Goal: Information Seeking & Learning: Learn about a topic

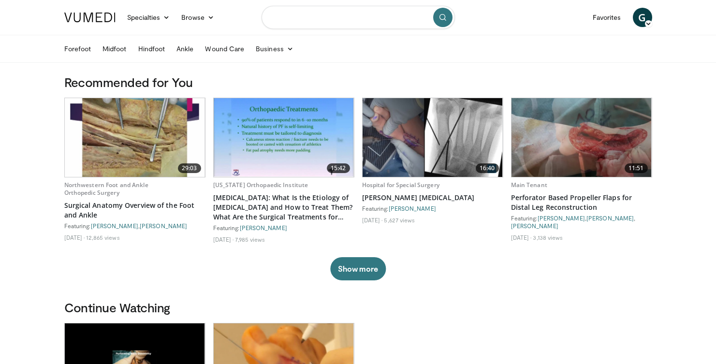
click at [315, 16] on input "Search topics, interventions" at bounding box center [357, 17] width 193 height 23
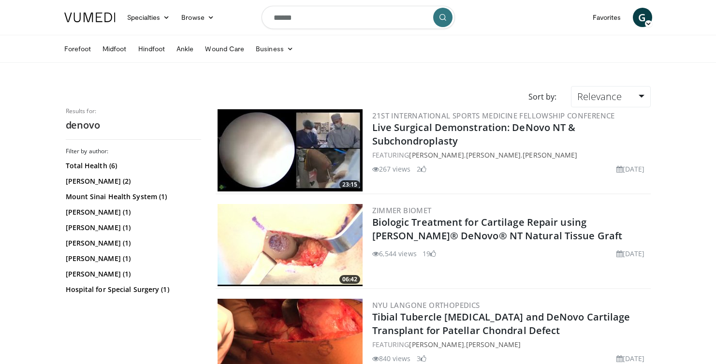
click at [336, 250] on img at bounding box center [289, 245] width 145 height 82
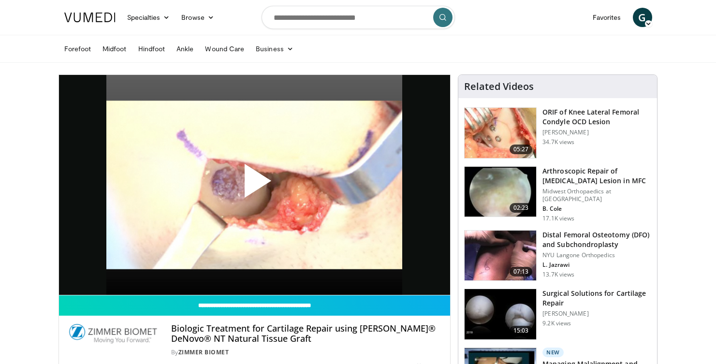
click at [254, 185] on span "Video Player" at bounding box center [254, 185] width 0 height 0
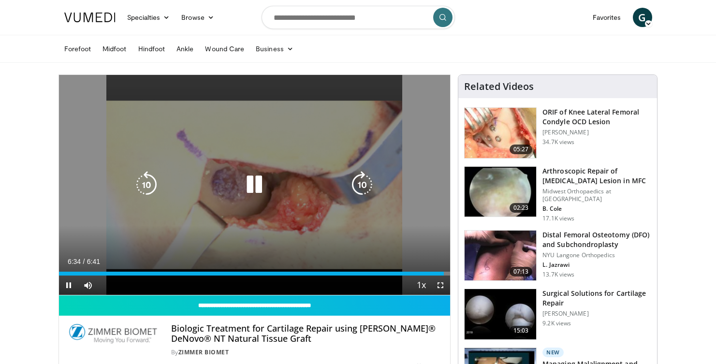
click at [256, 183] on icon "Video Player" at bounding box center [254, 184] width 27 height 27
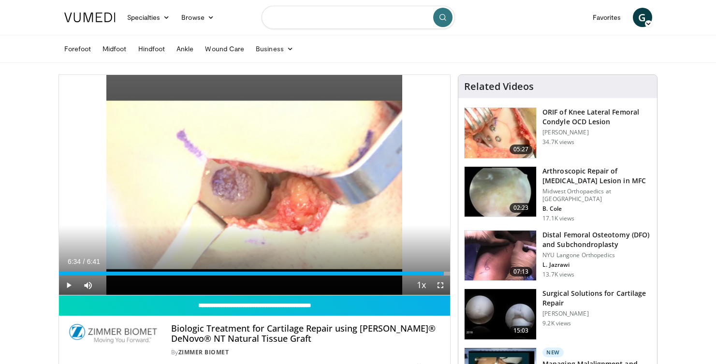
click at [341, 20] on input "Search topics, interventions" at bounding box center [357, 17] width 193 height 23
type input "**********"
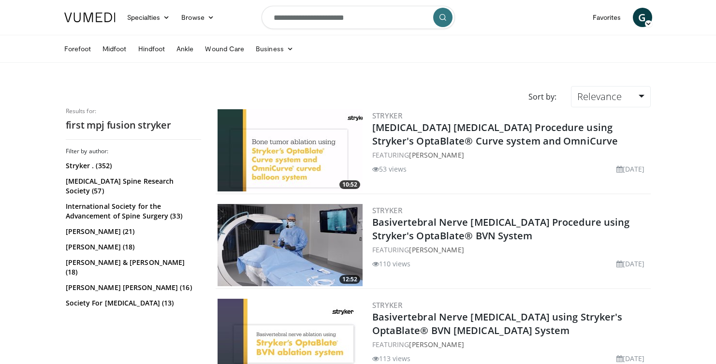
click at [356, 18] on input "**********" at bounding box center [357, 17] width 193 height 23
click at [295, 19] on input "**********" at bounding box center [357, 17] width 193 height 23
type input "**********"
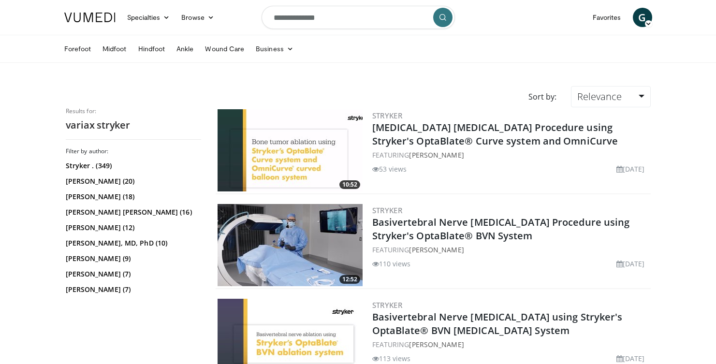
click at [329, 21] on input "**********" at bounding box center [357, 17] width 193 height 23
type input "**********"
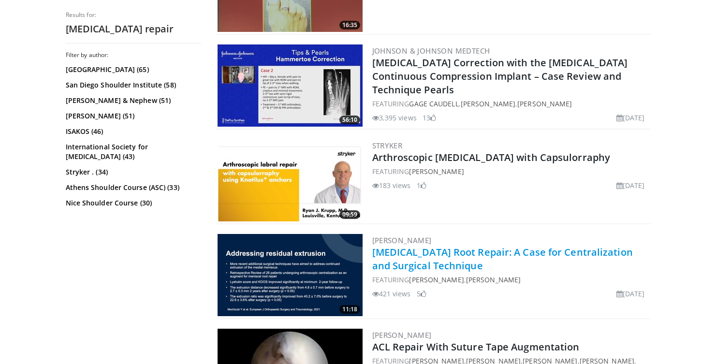
scroll to position [253, 0]
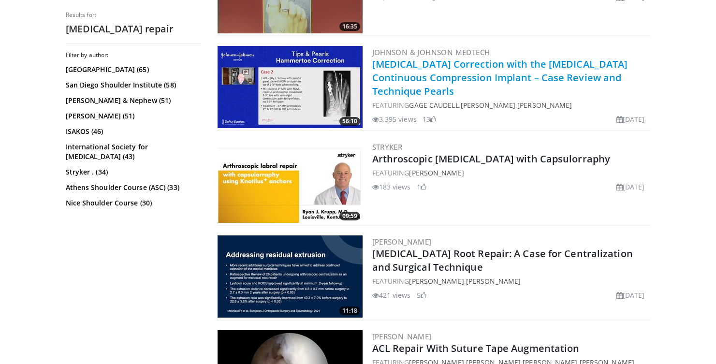
click at [467, 65] on link "[MEDICAL_DATA] Correction with the [MEDICAL_DATA] Continuous Compression Implan…" at bounding box center [500, 77] width 256 height 40
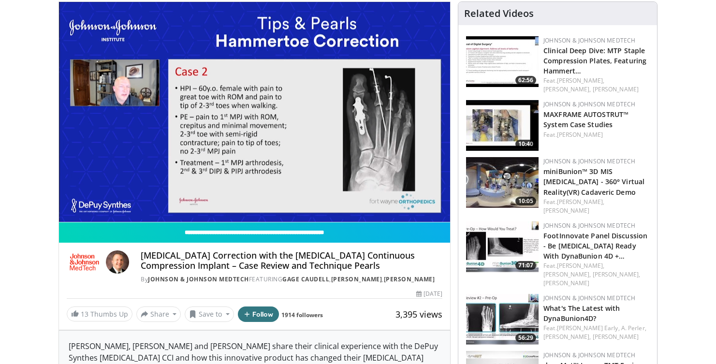
scroll to position [72, 0]
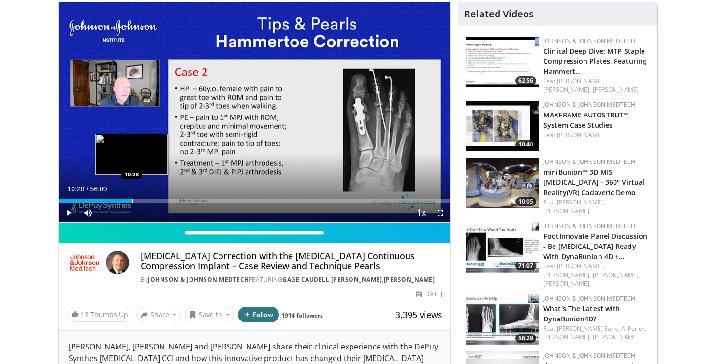
drag, startPoint x: 70, startPoint y: 198, endPoint x: 131, endPoint y: 197, distance: 61.4
click at [131, 197] on div "Loaded : 3.82% 10:23 10:28" at bounding box center [254, 198] width 391 height 9
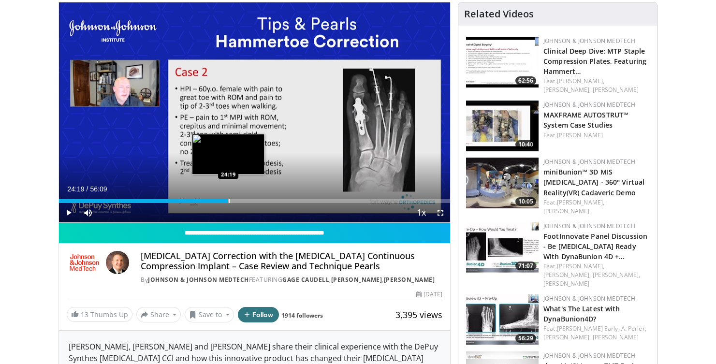
drag, startPoint x: 133, startPoint y: 200, endPoint x: 228, endPoint y: 194, distance: 95.4
click at [228, 194] on div "Loaded : 43.38% 24:19 24:19" at bounding box center [254, 198] width 391 height 9
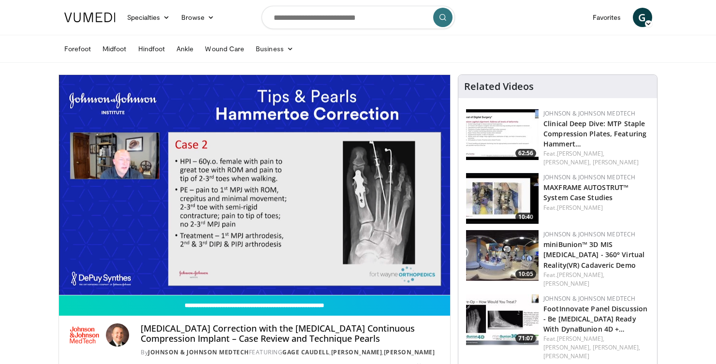
scroll to position [0, 0]
click at [321, 21] on input "Search topics, interventions" at bounding box center [357, 17] width 193 height 23
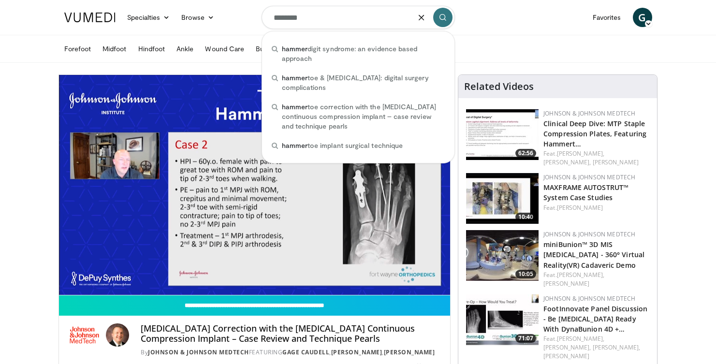
type input "*********"
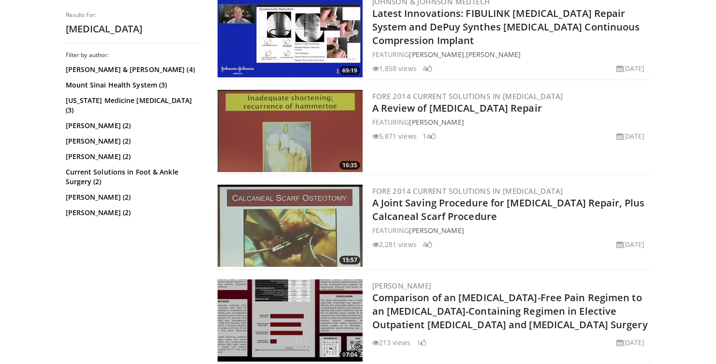
scroll to position [683, 0]
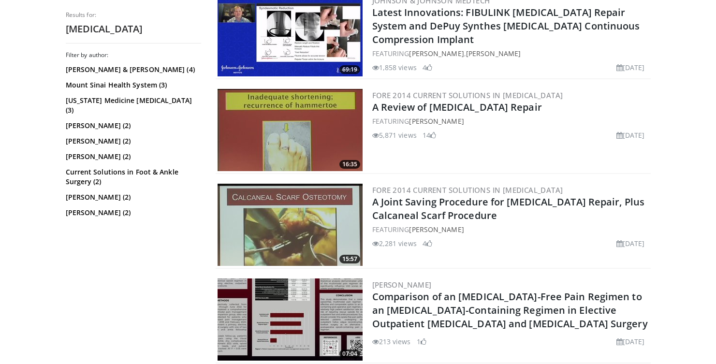
click at [320, 134] on img at bounding box center [289, 130] width 145 height 82
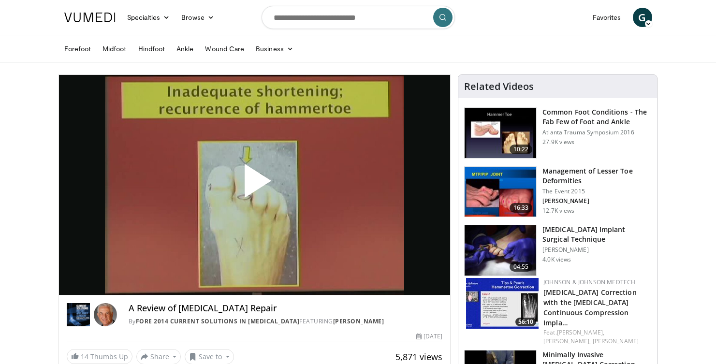
click at [254, 185] on span "Video Player" at bounding box center [254, 185] width 0 height 0
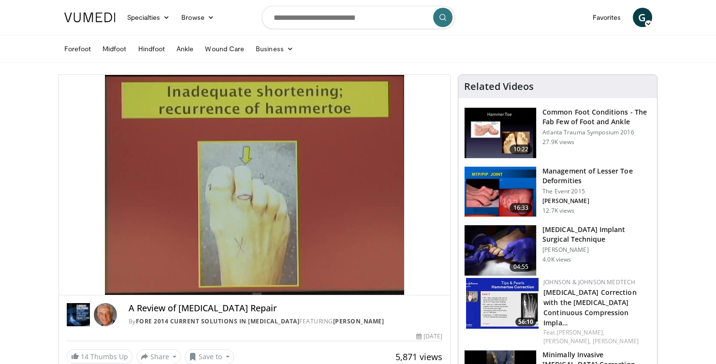
click at [331, 301] on div "A Review of Hammertoe Repair By FORE 2014 Current Solutions in Foot and Ankle S…" at bounding box center [254, 311] width 391 height 33
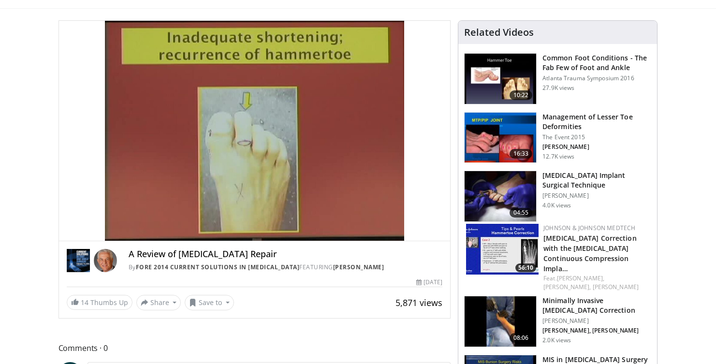
scroll to position [55, 0]
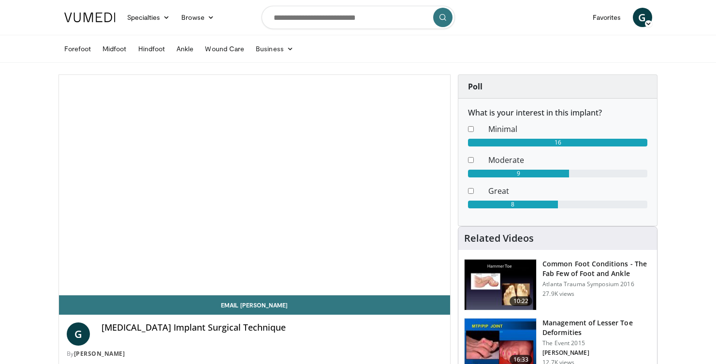
click at [499, 136] on dl "Minimal" at bounding box center [557, 130] width 194 height 15
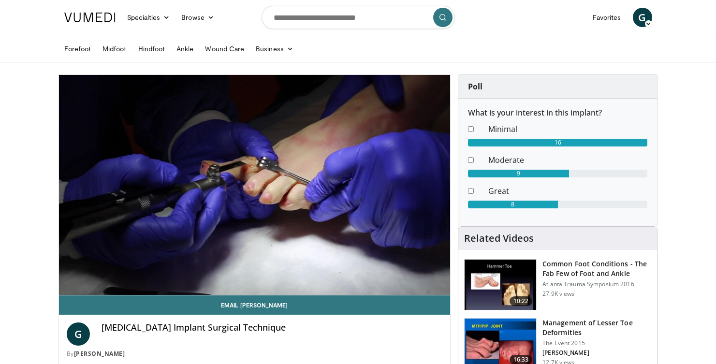
click at [501, 333] on img at bounding box center [500, 343] width 72 height 50
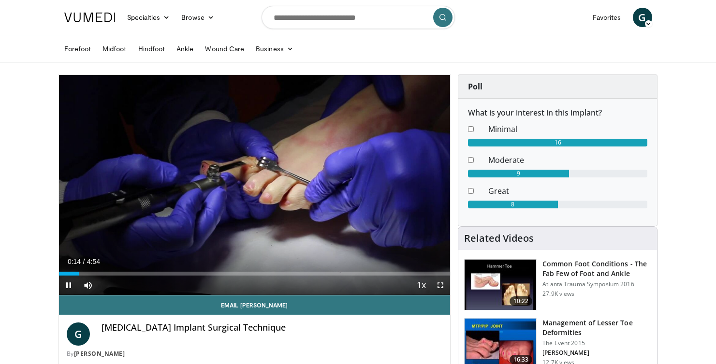
click at [441, 286] on span "Video Player" at bounding box center [439, 284] width 19 height 19
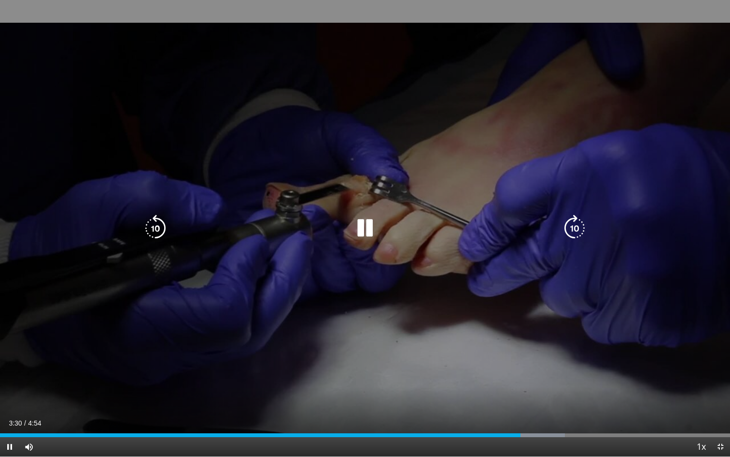
click at [369, 228] on icon "Video Player" at bounding box center [365, 228] width 27 height 27
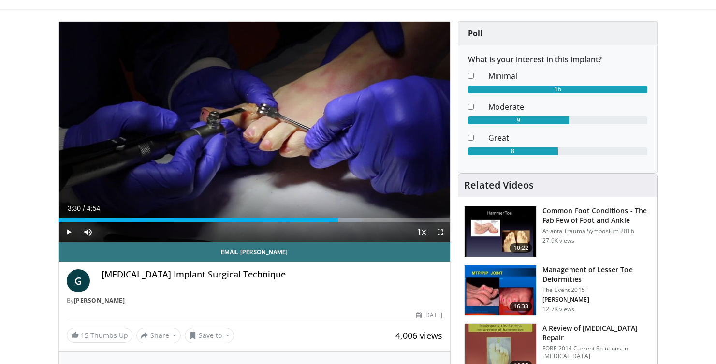
scroll to position [58, 0]
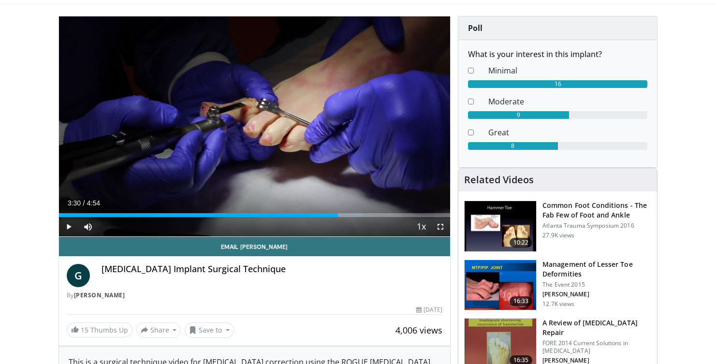
click at [520, 277] on img at bounding box center [500, 285] width 72 height 50
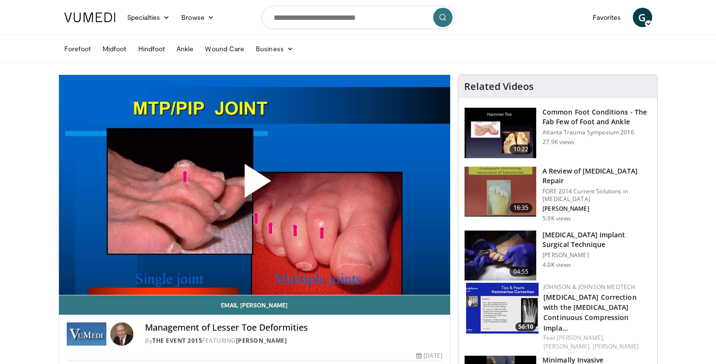
click at [254, 185] on span "Video Player" at bounding box center [254, 185] width 0 height 0
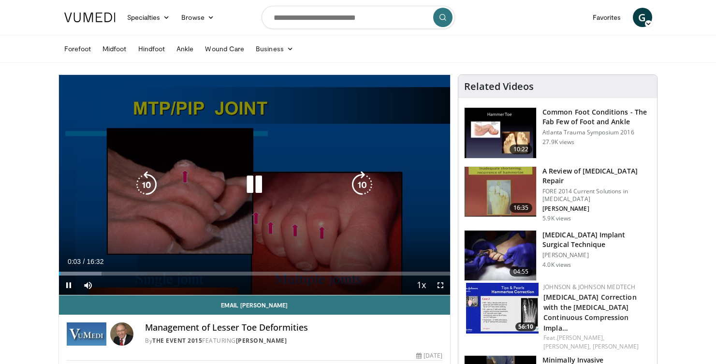
click at [252, 186] on icon "Video Player" at bounding box center [254, 184] width 27 height 27
click at [256, 183] on icon "Video Player" at bounding box center [254, 184] width 27 height 27
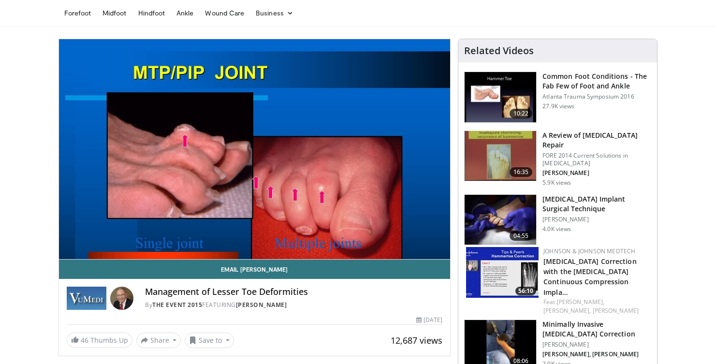
scroll to position [38, 0]
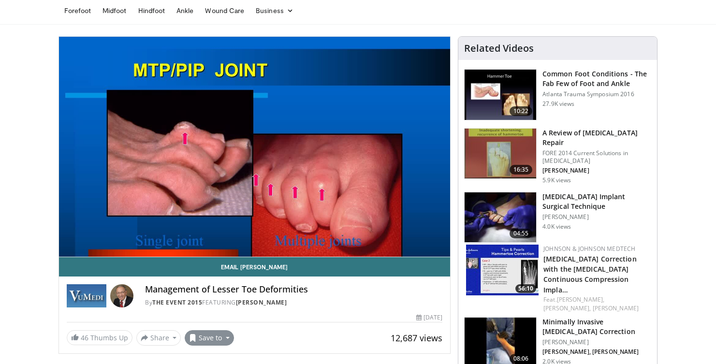
click at [220, 339] on button "Save to" at bounding box center [209, 337] width 49 height 15
click at [233, 294] on span "Add to Favorites" at bounding box center [226, 294] width 59 height 11
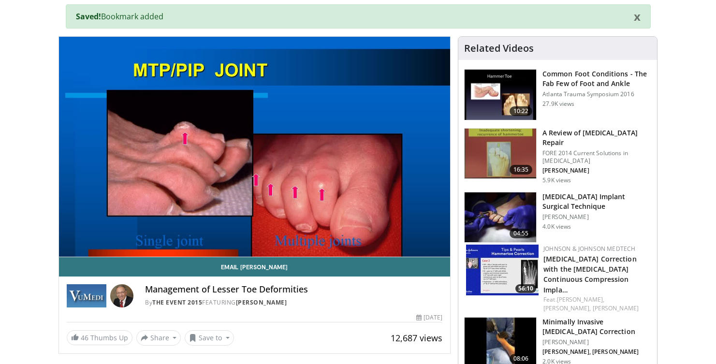
scroll to position [77, 0]
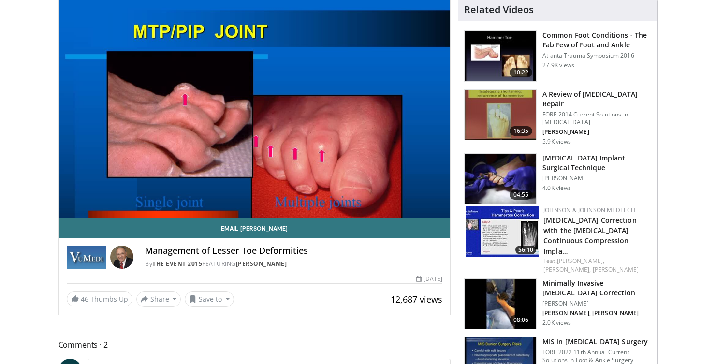
click at [499, 57] on img at bounding box center [500, 56] width 72 height 50
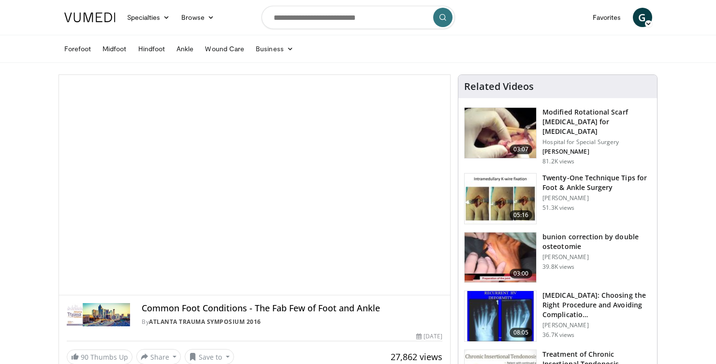
click at [499, 57] on ul "[MEDICAL_DATA] [GEOGRAPHIC_DATA] Hindfoot Ankle Wound Care Business Finance & T…" at bounding box center [357, 48] width 599 height 27
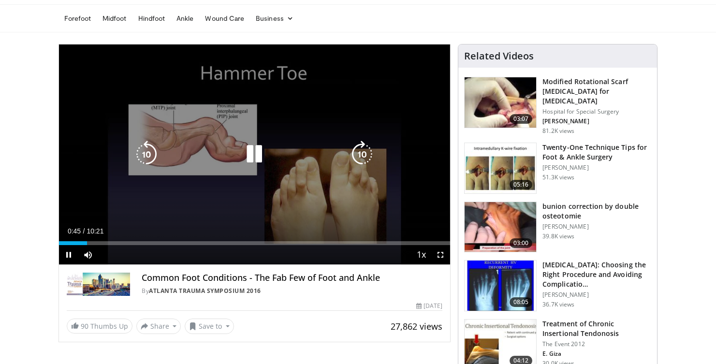
scroll to position [31, 0]
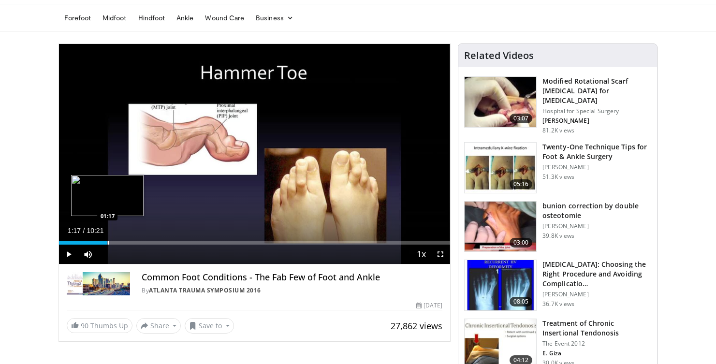
drag, startPoint x: 89, startPoint y: 239, endPoint x: 107, endPoint y: 241, distance: 17.9
click at [107, 241] on div "Loaded : 12.88% 01:17 01:17" at bounding box center [254, 239] width 391 height 9
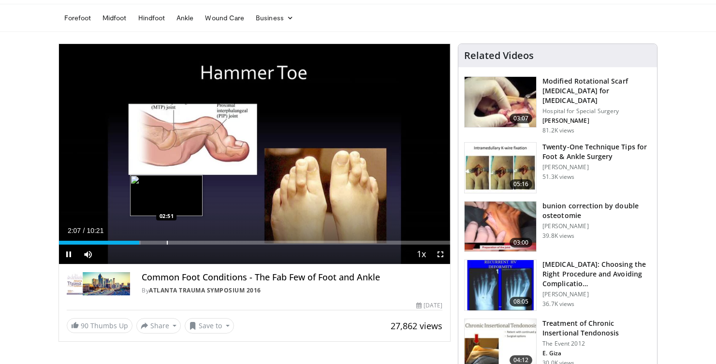
drag, startPoint x: 133, startPoint y: 242, endPoint x: 166, endPoint y: 237, distance: 33.2
click at [166, 237] on video-js "**********" at bounding box center [254, 154] width 391 height 220
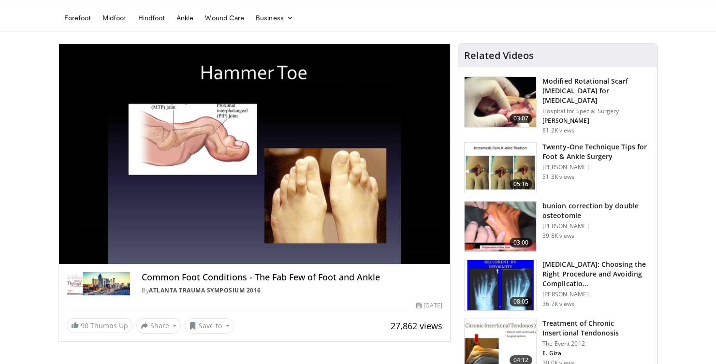
click at [290, 244] on div "10 seconds Tap to unmute" at bounding box center [254, 154] width 391 height 220
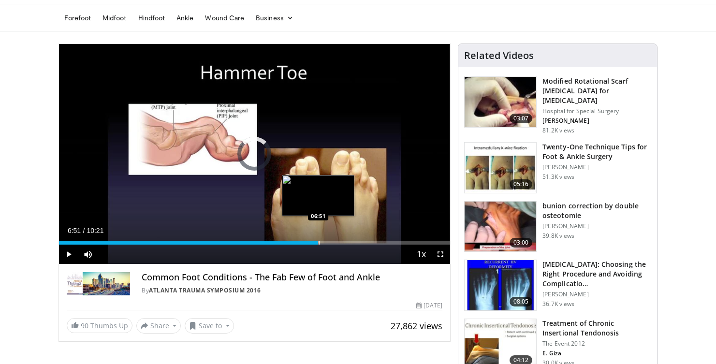
drag, startPoint x: 301, startPoint y: 243, endPoint x: 319, endPoint y: 243, distance: 18.8
click at [319, 243] on div "Progress Bar" at bounding box center [318, 243] width 1 height 4
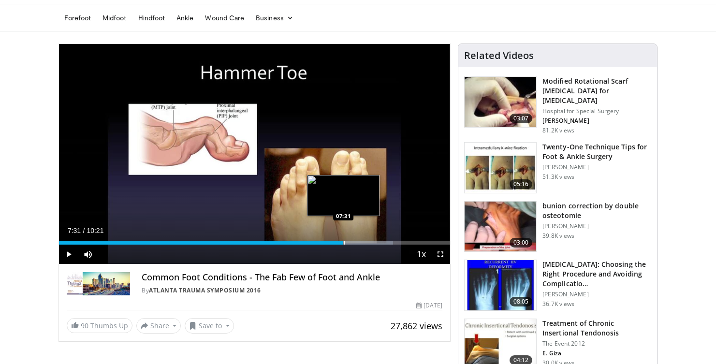
drag, startPoint x: 321, startPoint y: 243, endPoint x: 343, endPoint y: 241, distance: 22.4
click at [344, 241] on div "Progress Bar" at bounding box center [344, 243] width 1 height 4
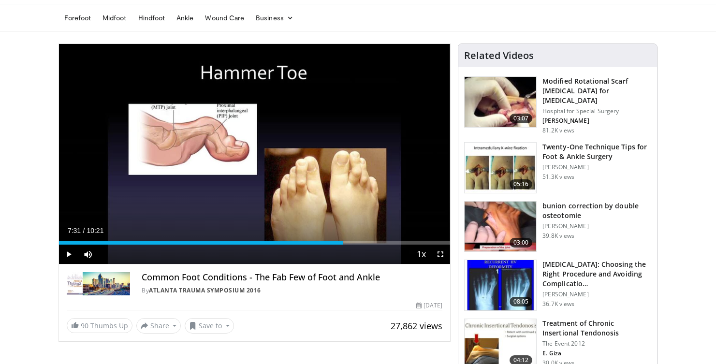
click at [67, 255] on span "Video Player" at bounding box center [68, 253] width 19 height 19
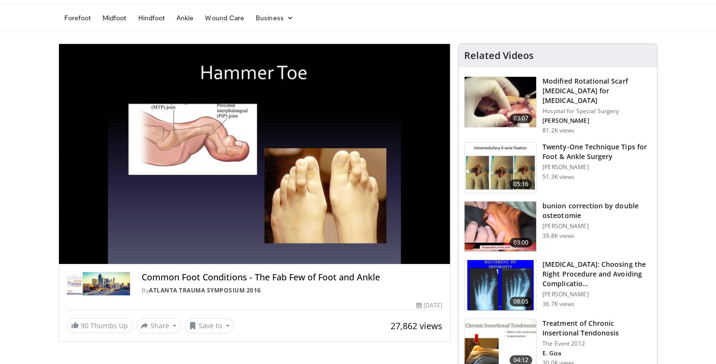
click at [500, 160] on img at bounding box center [500, 168] width 72 height 50
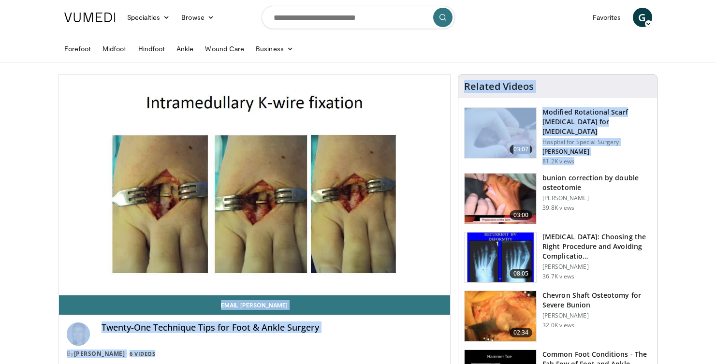
click at [508, 44] on ul "[MEDICAL_DATA] [GEOGRAPHIC_DATA] Hindfoot Ankle Wound Care Business Finance & T…" at bounding box center [357, 48] width 599 height 27
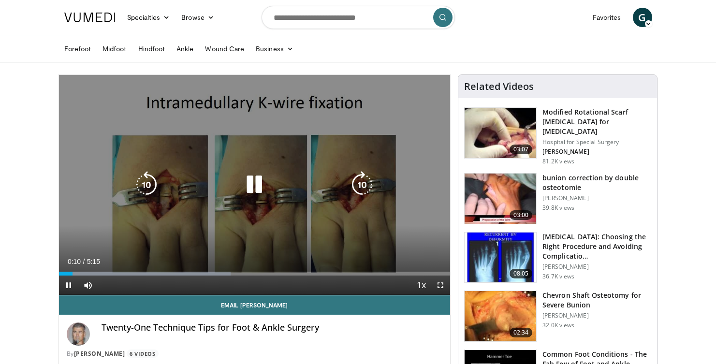
click at [260, 186] on icon "Video Player" at bounding box center [254, 184] width 27 height 27
click at [252, 188] on icon "Video Player" at bounding box center [254, 184] width 27 height 27
click at [251, 177] on icon "Video Player" at bounding box center [254, 184] width 27 height 27
click at [252, 183] on icon "Video Player" at bounding box center [254, 184] width 27 height 27
click at [254, 188] on icon "Video Player" at bounding box center [254, 184] width 27 height 27
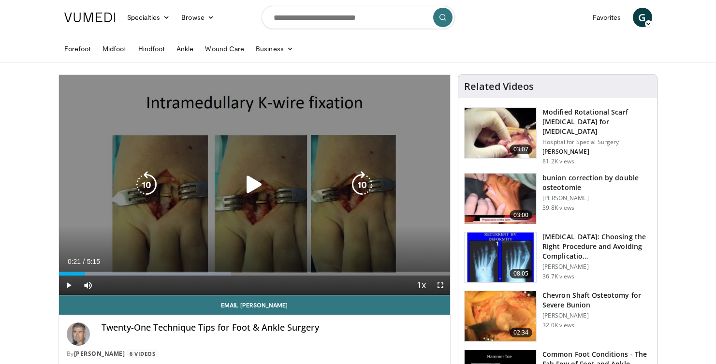
click at [253, 180] on icon "Video Player" at bounding box center [254, 184] width 27 height 27
click at [251, 178] on icon "Video Player" at bounding box center [254, 184] width 27 height 27
click at [253, 180] on icon "Video Player" at bounding box center [254, 184] width 27 height 27
click at [253, 183] on icon "Video Player" at bounding box center [254, 184] width 27 height 27
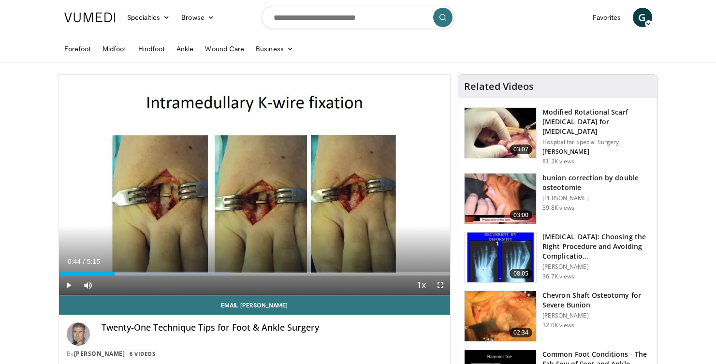
click at [256, 183] on div "10 seconds Tap to unmute" at bounding box center [254, 185] width 391 height 220
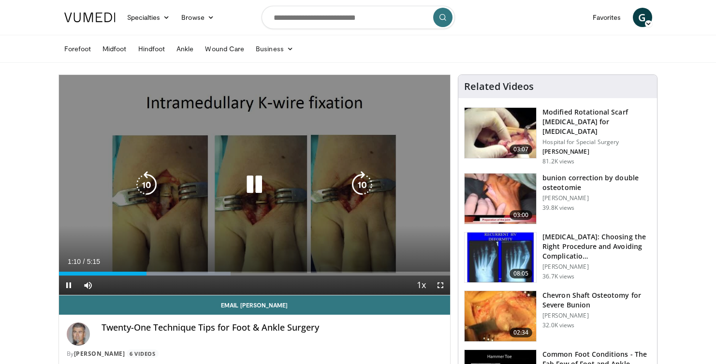
click at [255, 186] on icon "Video Player" at bounding box center [254, 184] width 27 height 27
click at [246, 176] on icon "Video Player" at bounding box center [254, 184] width 27 height 27
click at [260, 186] on icon "Video Player" at bounding box center [254, 184] width 27 height 27
click at [255, 184] on icon "Video Player" at bounding box center [254, 184] width 27 height 27
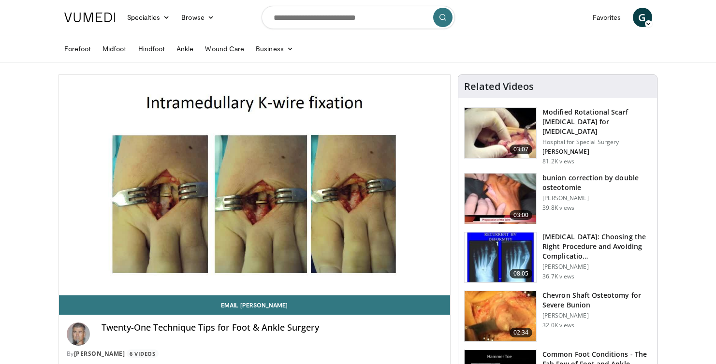
click at [487, 57] on ul "[MEDICAL_DATA] [GEOGRAPHIC_DATA] Hindfoot Ankle Wound Care Business Finance & T…" at bounding box center [357, 48] width 599 height 27
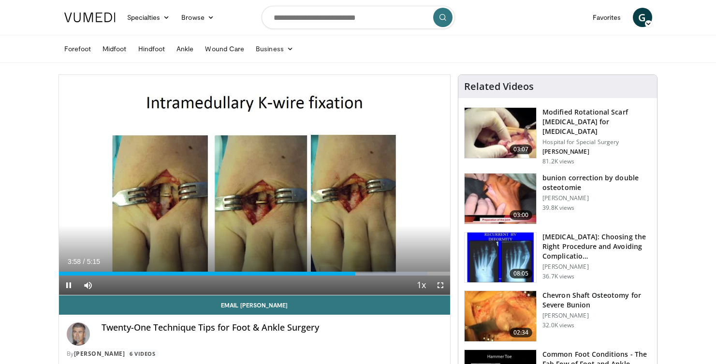
click at [67, 286] on span "Video Player" at bounding box center [68, 284] width 19 height 19
click at [307, 15] on input "Search topics, interventions" at bounding box center [357, 17] width 193 height 23
type input "**********"
